Goal: Find contact information: Find contact information

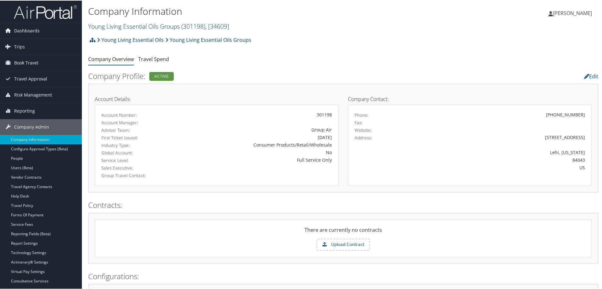
click at [114, 28] on link "Young Living Essential Oils Groups ( 301198 ) , [ 34609 ]" at bounding box center [158, 25] width 141 height 8
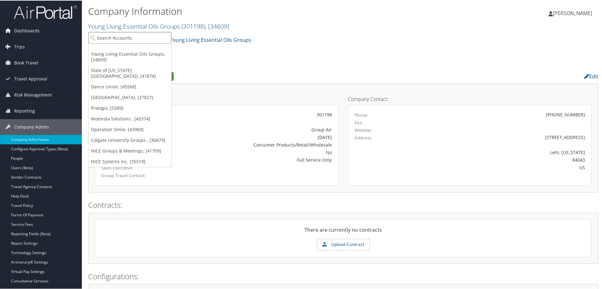
click at [112, 42] on input "search" at bounding box center [129, 37] width 83 height 12
type input "ion"
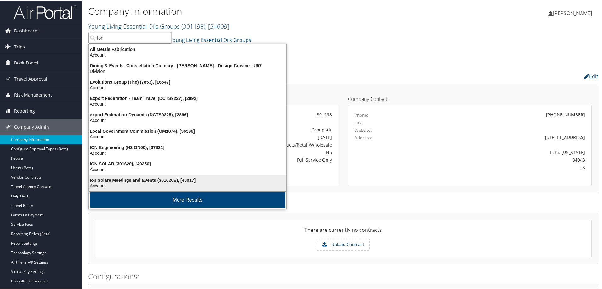
click at [107, 181] on div "Ion Solare Meetings and Events (301620E), [46017]" at bounding box center [187, 180] width 205 height 6
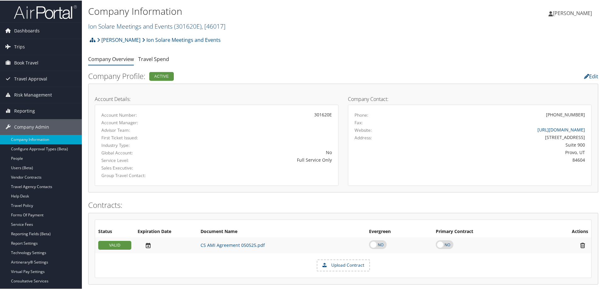
click at [125, 26] on link "Ion Solare Meetings and Events ( 301620E ) , [ 46017 ]" at bounding box center [156, 25] width 137 height 8
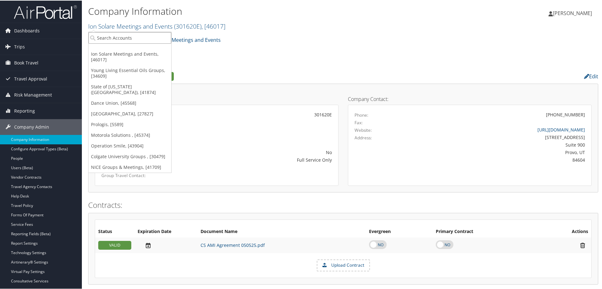
click at [124, 36] on input "search" at bounding box center [129, 37] width 83 height 12
type input "301620"
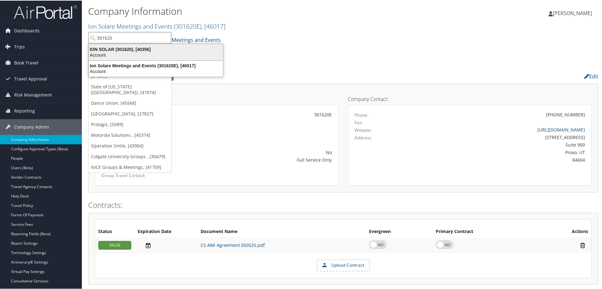
click at [124, 54] on div "Account" at bounding box center [156, 55] width 142 height 6
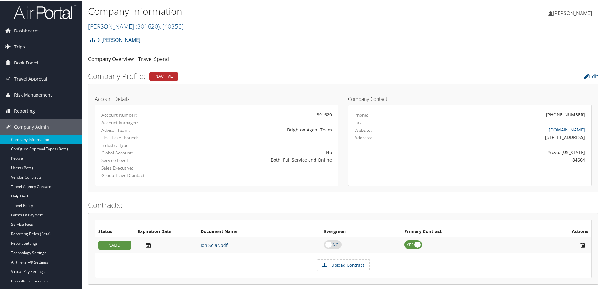
click at [210, 244] on link "Ion Solar.pdf" at bounding box center [213, 245] width 27 height 6
click at [136, 26] on span "( 301620 )" at bounding box center [148, 25] width 24 height 8
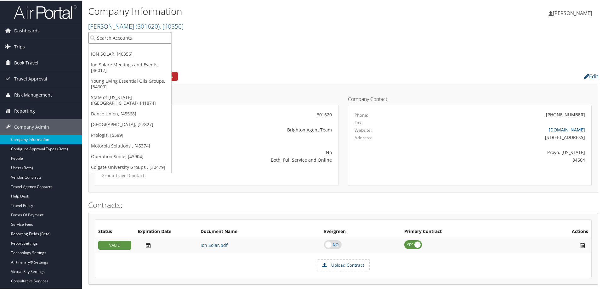
click at [123, 36] on input "search" at bounding box center [129, 37] width 83 height 12
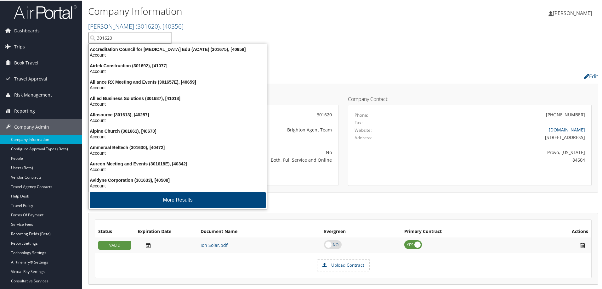
type input "301620E"
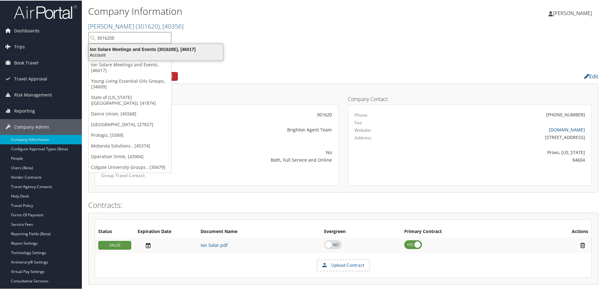
click at [126, 51] on div "Ion Solare Meetings and Events (301620E), [46017]" at bounding box center [156, 49] width 142 height 6
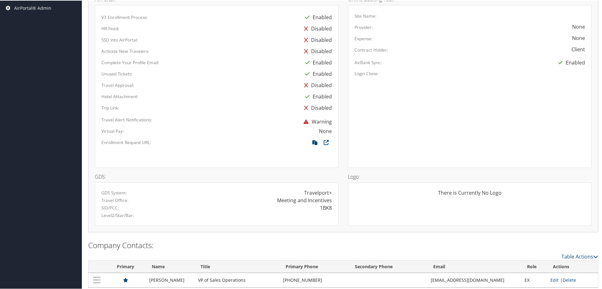
scroll to position [331, 0]
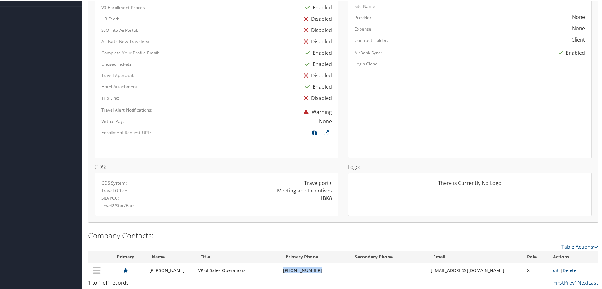
drag, startPoint x: 287, startPoint y: 269, endPoint x: 318, endPoint y: 271, distance: 31.2
click at [318, 271] on td "[PHONE_NUMBER]" at bounding box center [314, 270] width 69 height 14
copy td "[PHONE_NUMBER]"
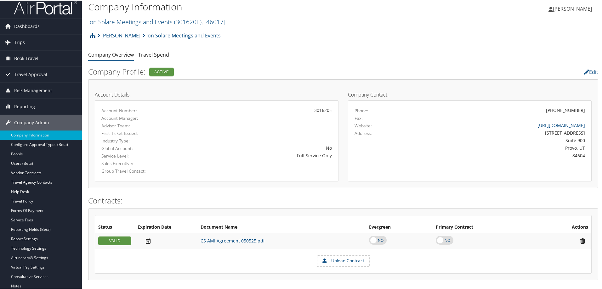
scroll to position [0, 0]
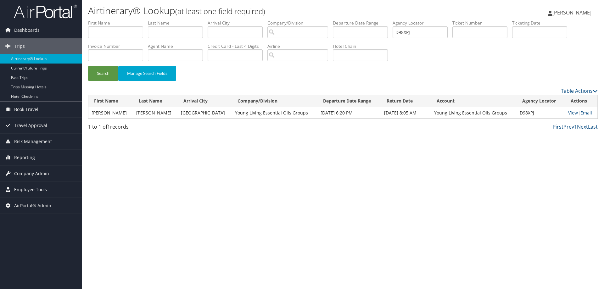
click at [25, 189] on span "Employee Tools" at bounding box center [30, 190] width 33 height 16
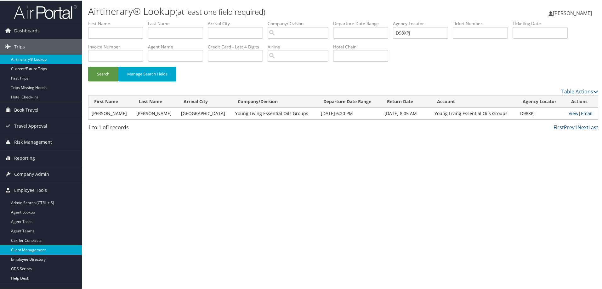
scroll to position [10, 0]
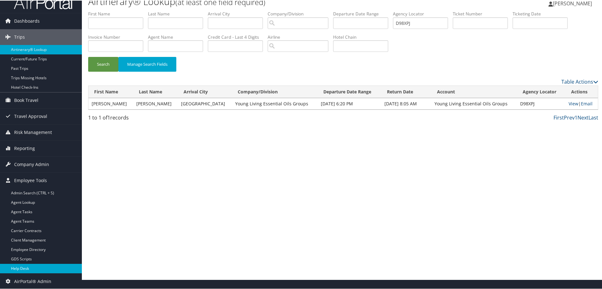
click at [20, 270] on link "Help Desk" at bounding box center [41, 267] width 82 height 9
